Goal: Information Seeking & Learning: Learn about a topic

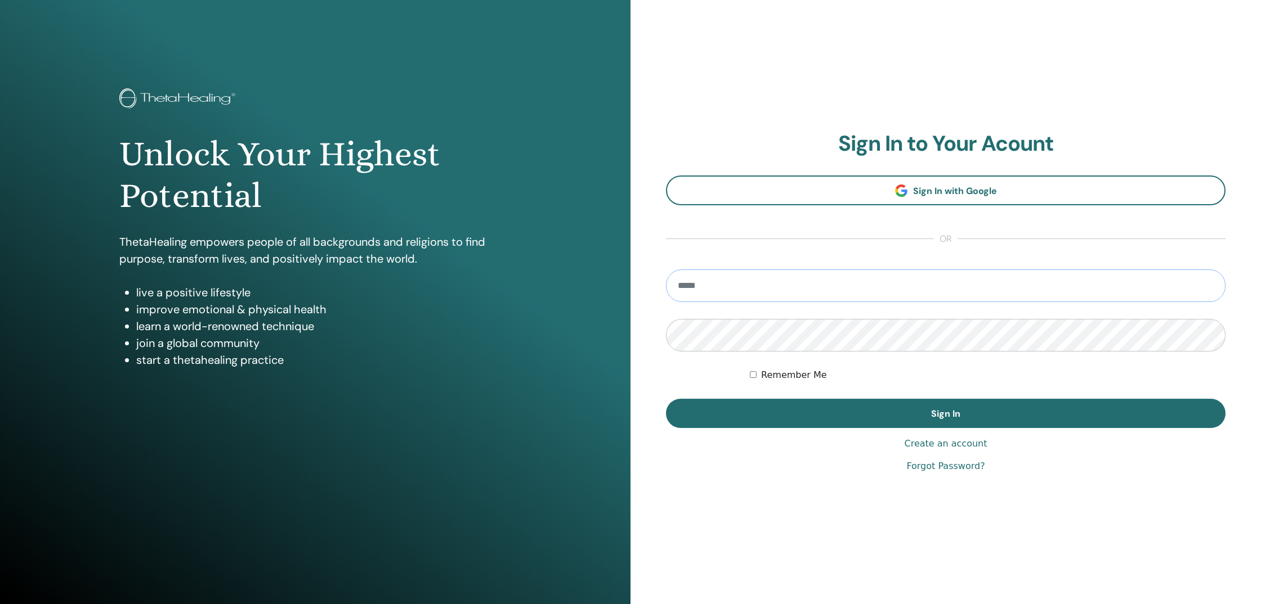
type input "**********"
click at [946, 414] on button "Sign In" at bounding box center [945, 413] width 559 height 29
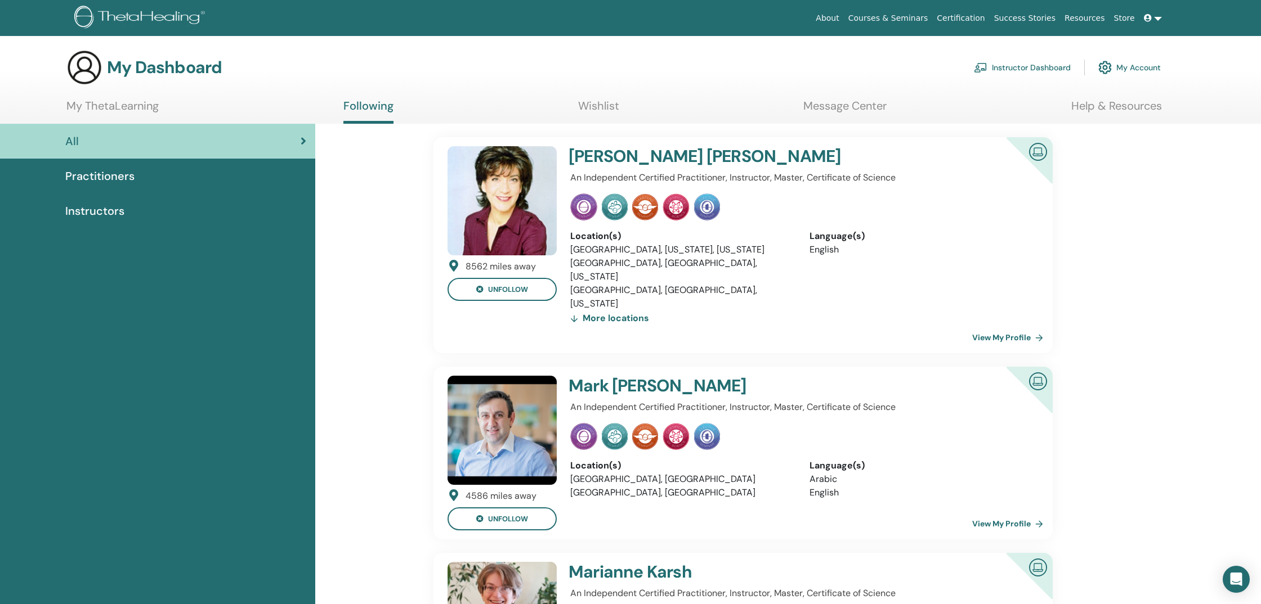
click at [104, 107] on link "My ThetaLearning" at bounding box center [112, 110] width 92 height 22
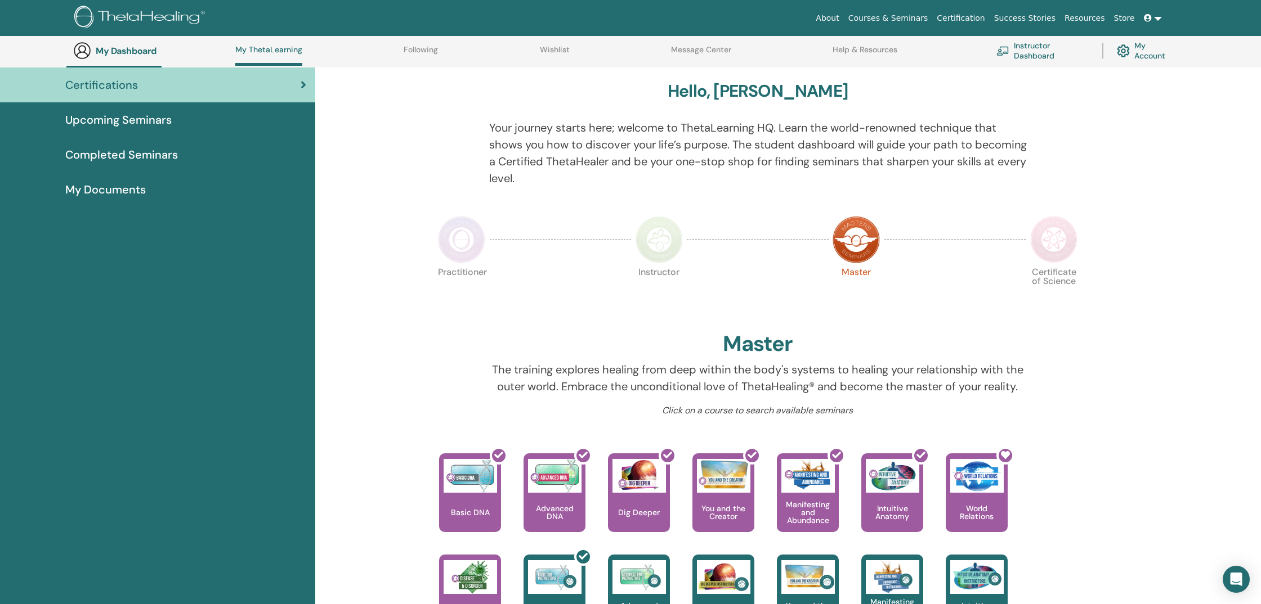
scroll to position [87, 0]
click at [1040, 238] on img at bounding box center [1053, 238] width 47 height 47
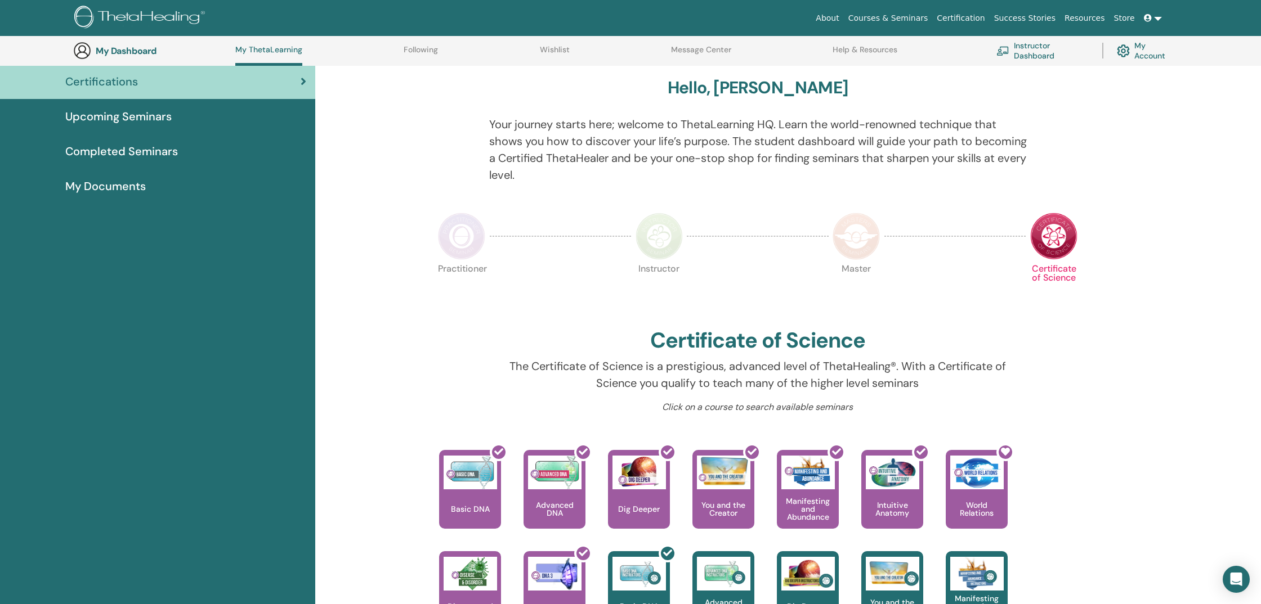
scroll to position [92, 0]
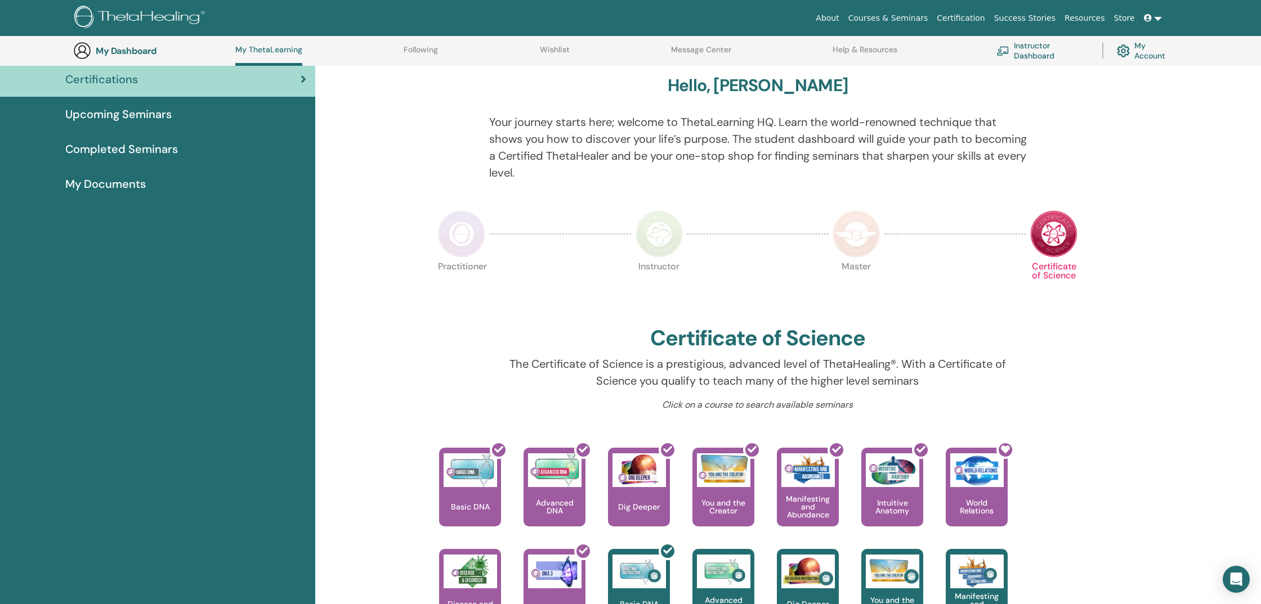
click at [450, 236] on img at bounding box center [461, 233] width 47 height 47
